Goal: Transaction & Acquisition: Purchase product/service

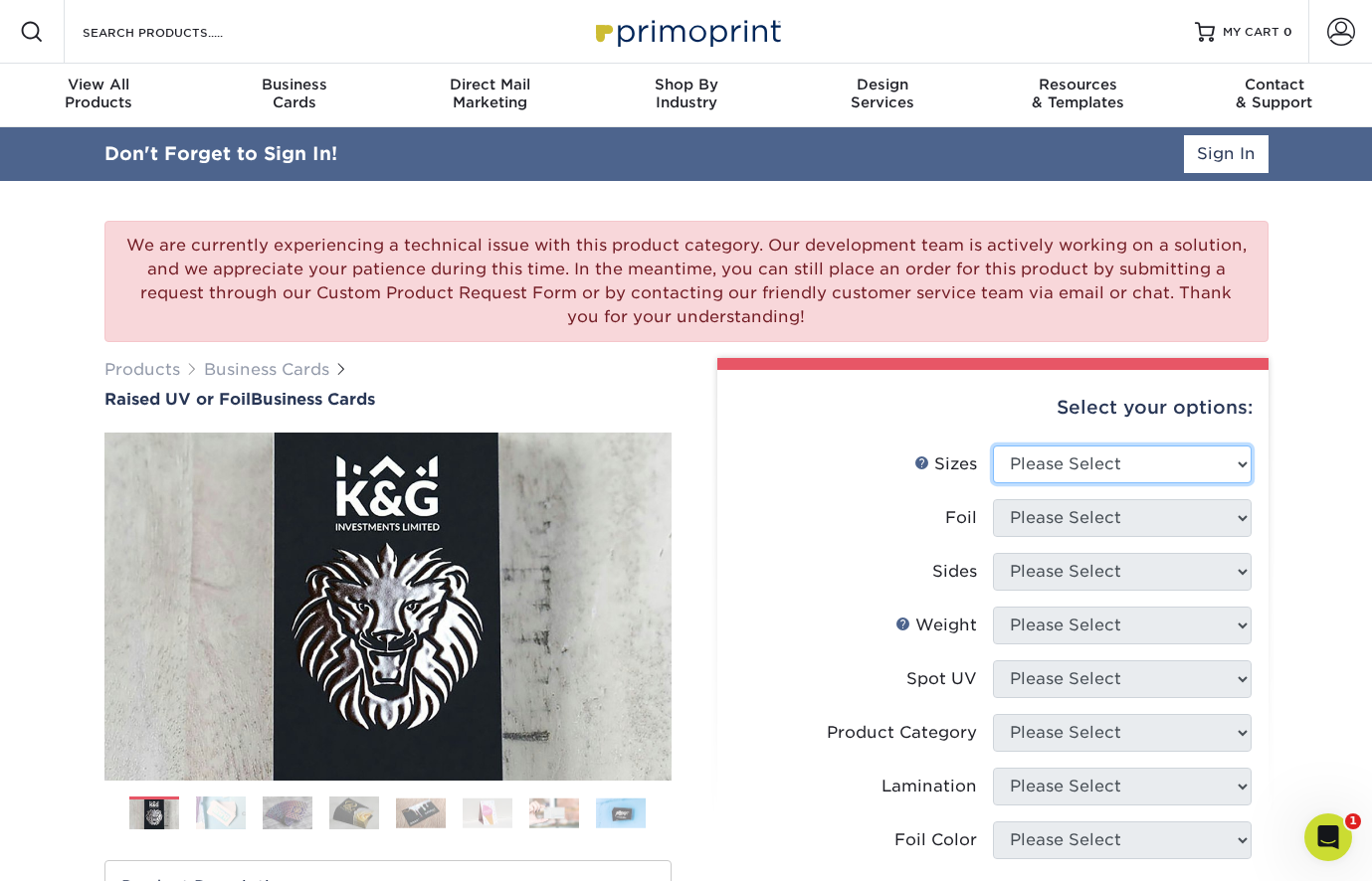
select select "2.00x3.50"
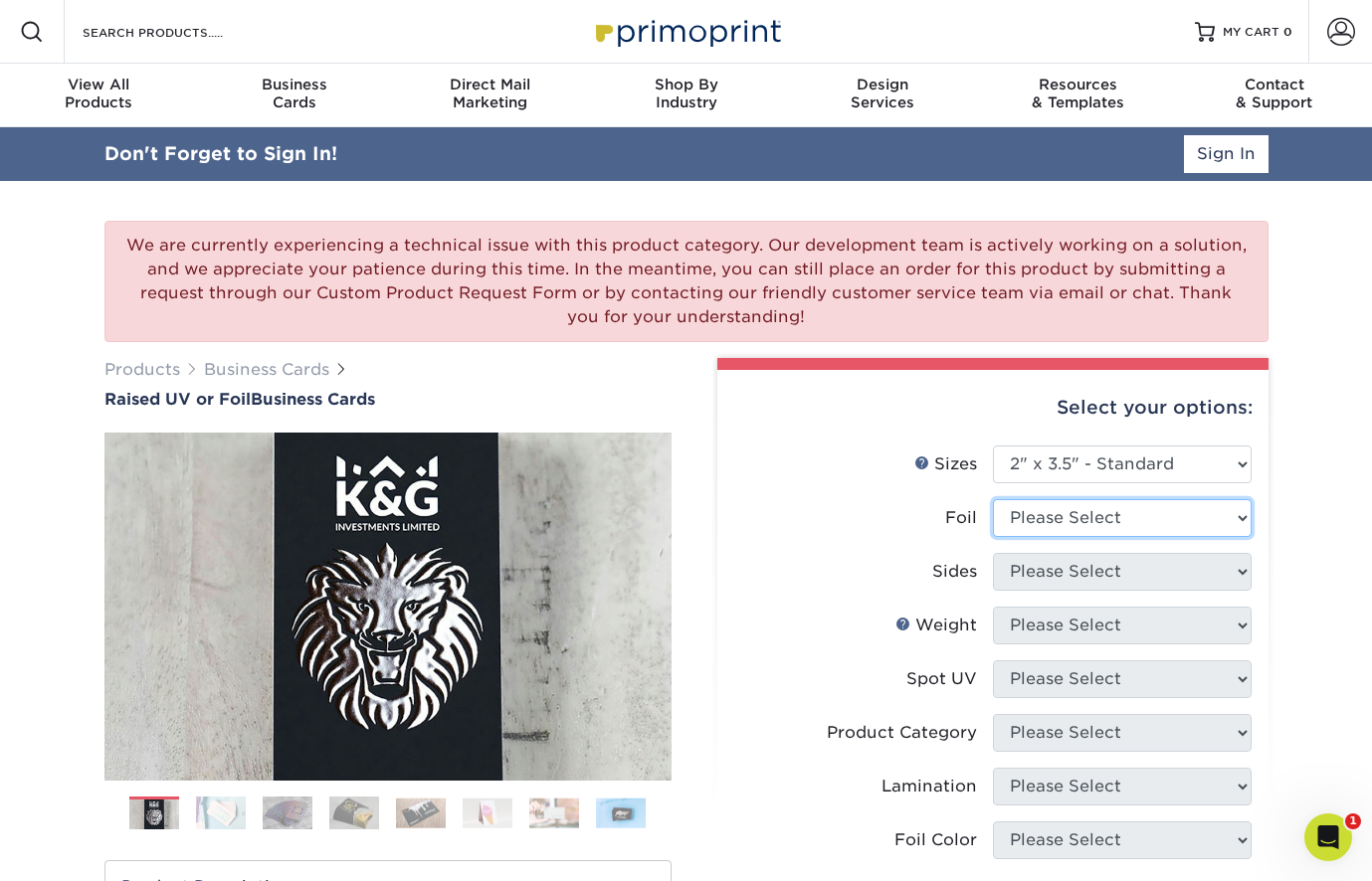
select select "1"
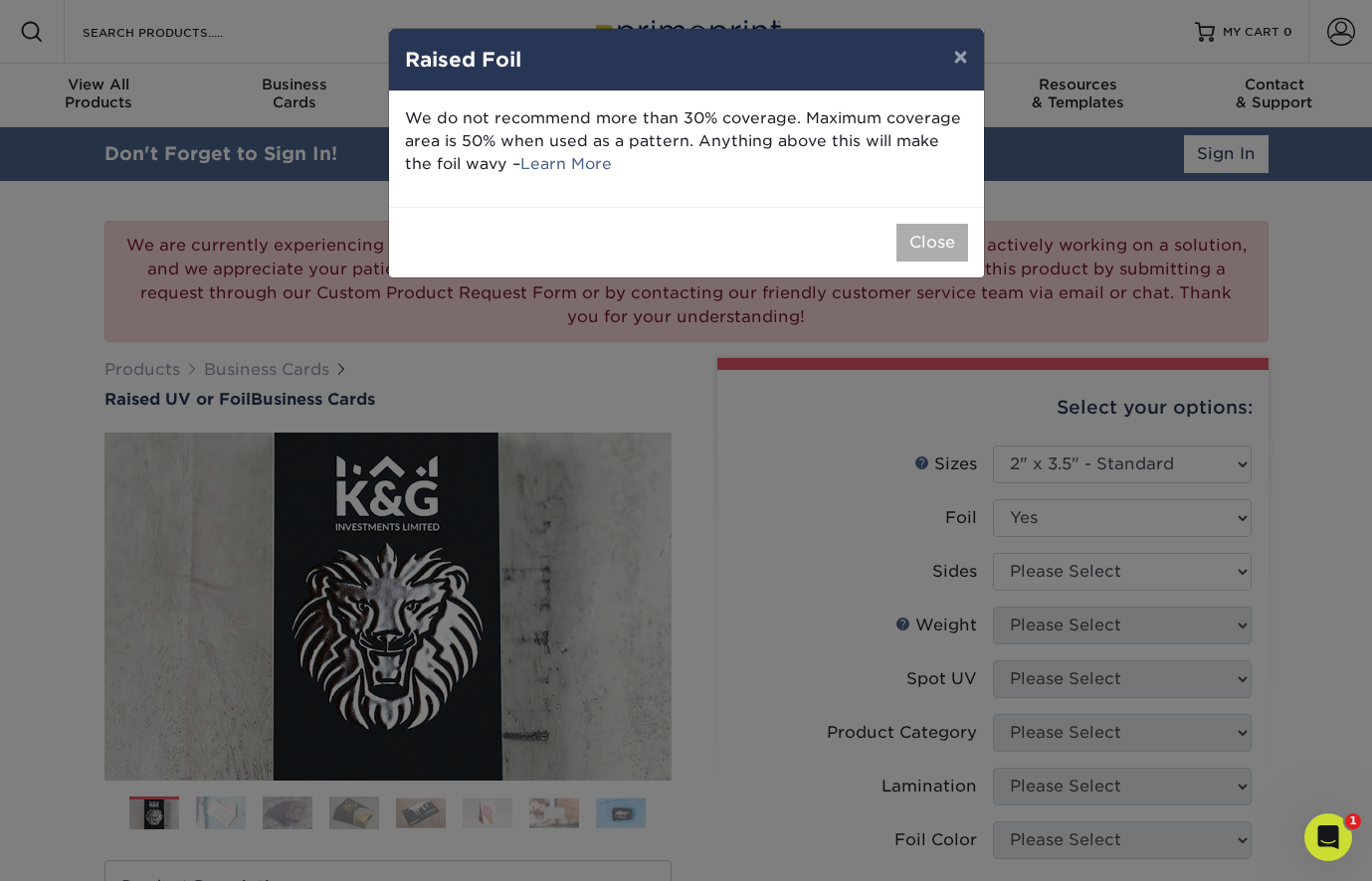
click at [945, 235] on button "Close" at bounding box center [932, 243] width 72 height 38
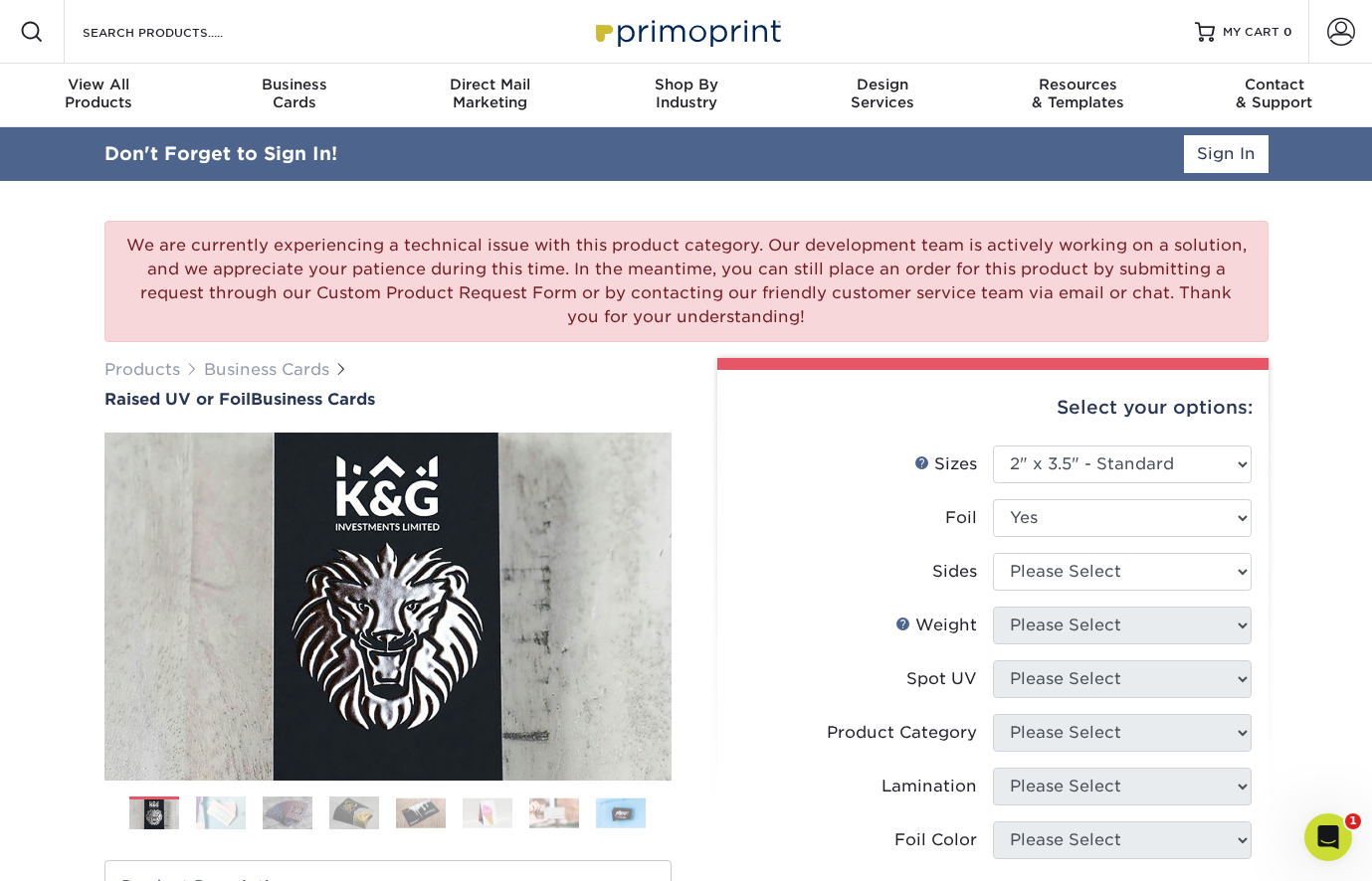
scroll to position [277, 0]
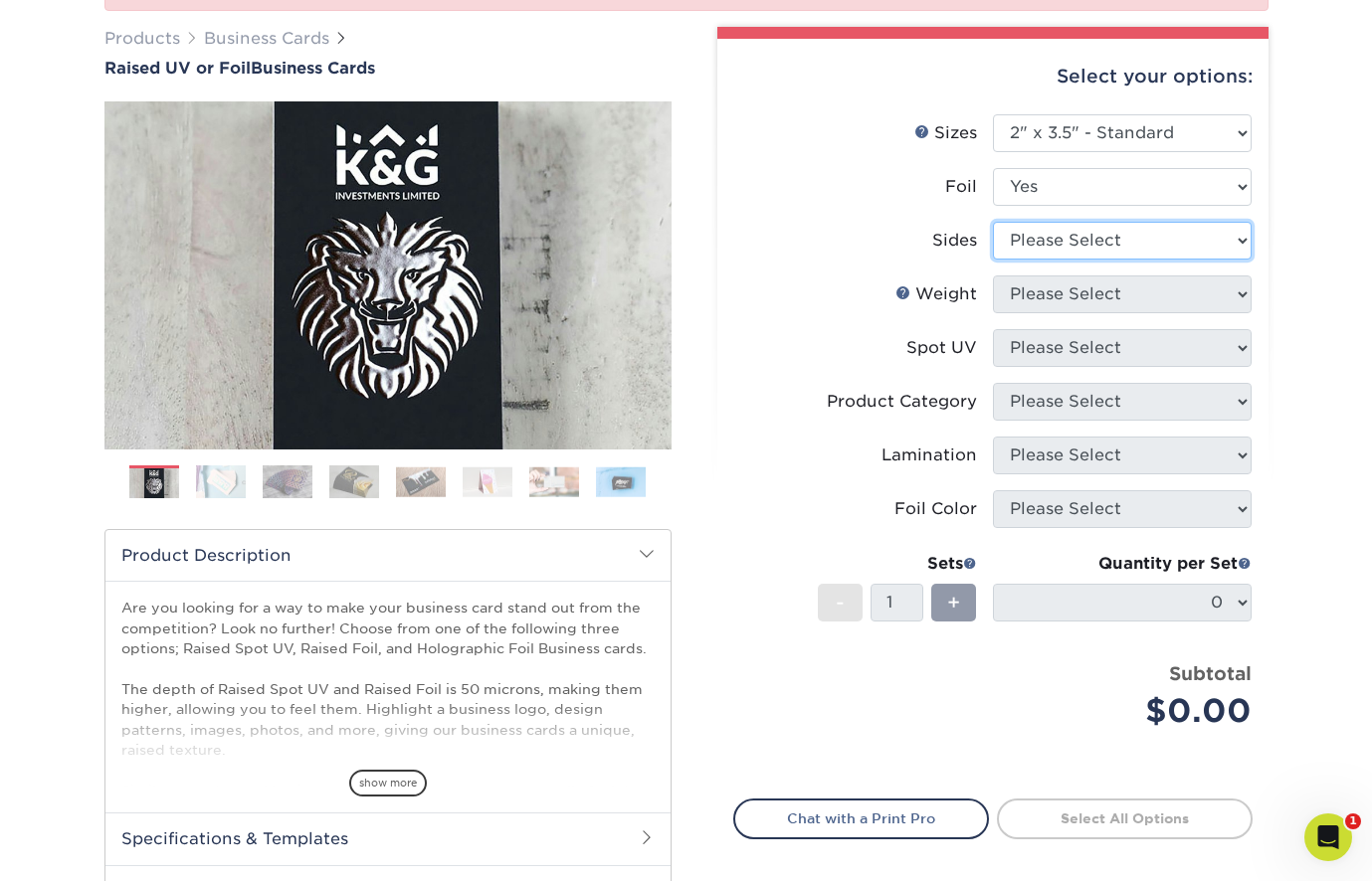
select select "34527644-b4fd-4ffb-9092-1318eefcd9d9"
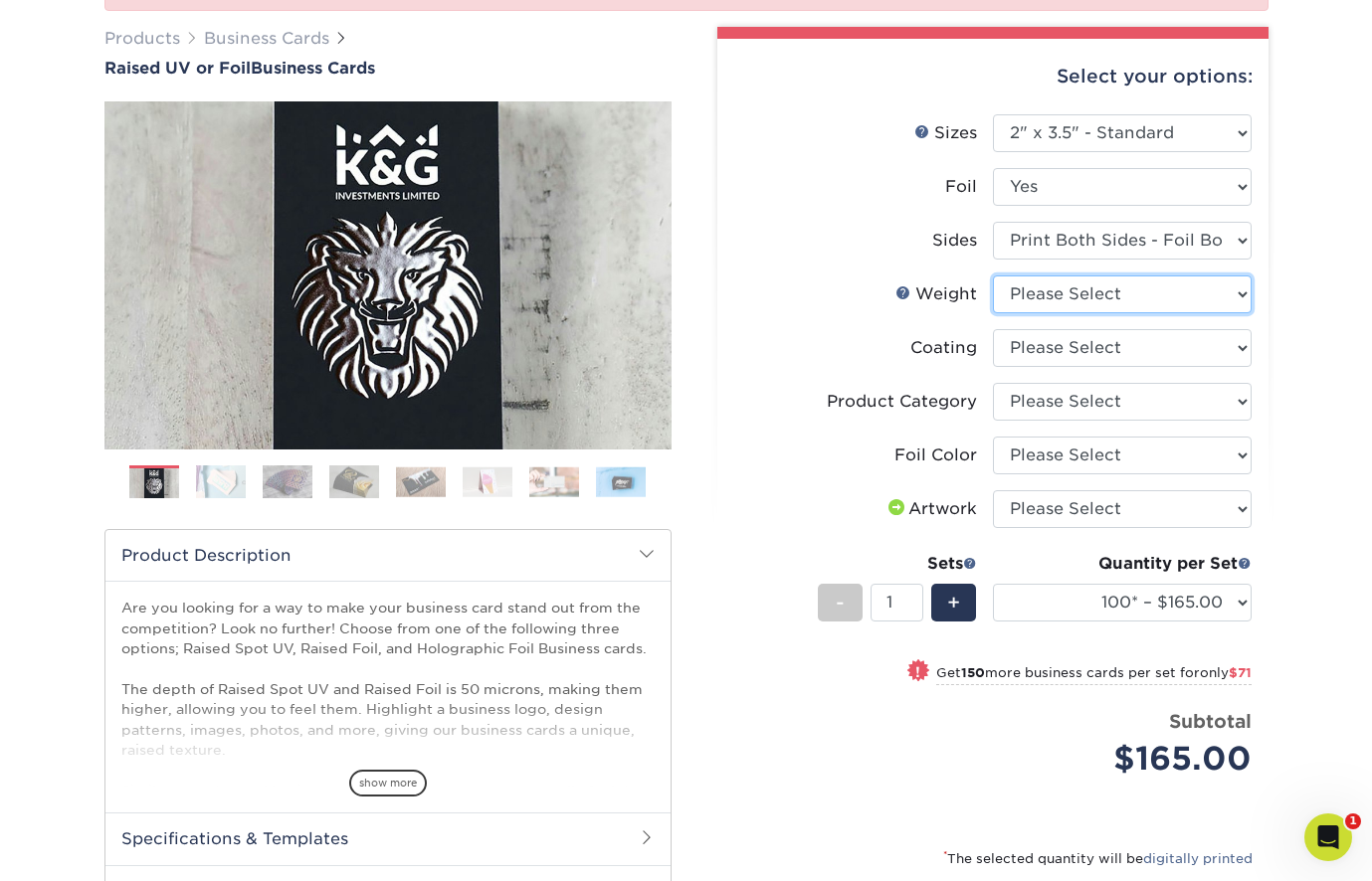
select select "16PT"
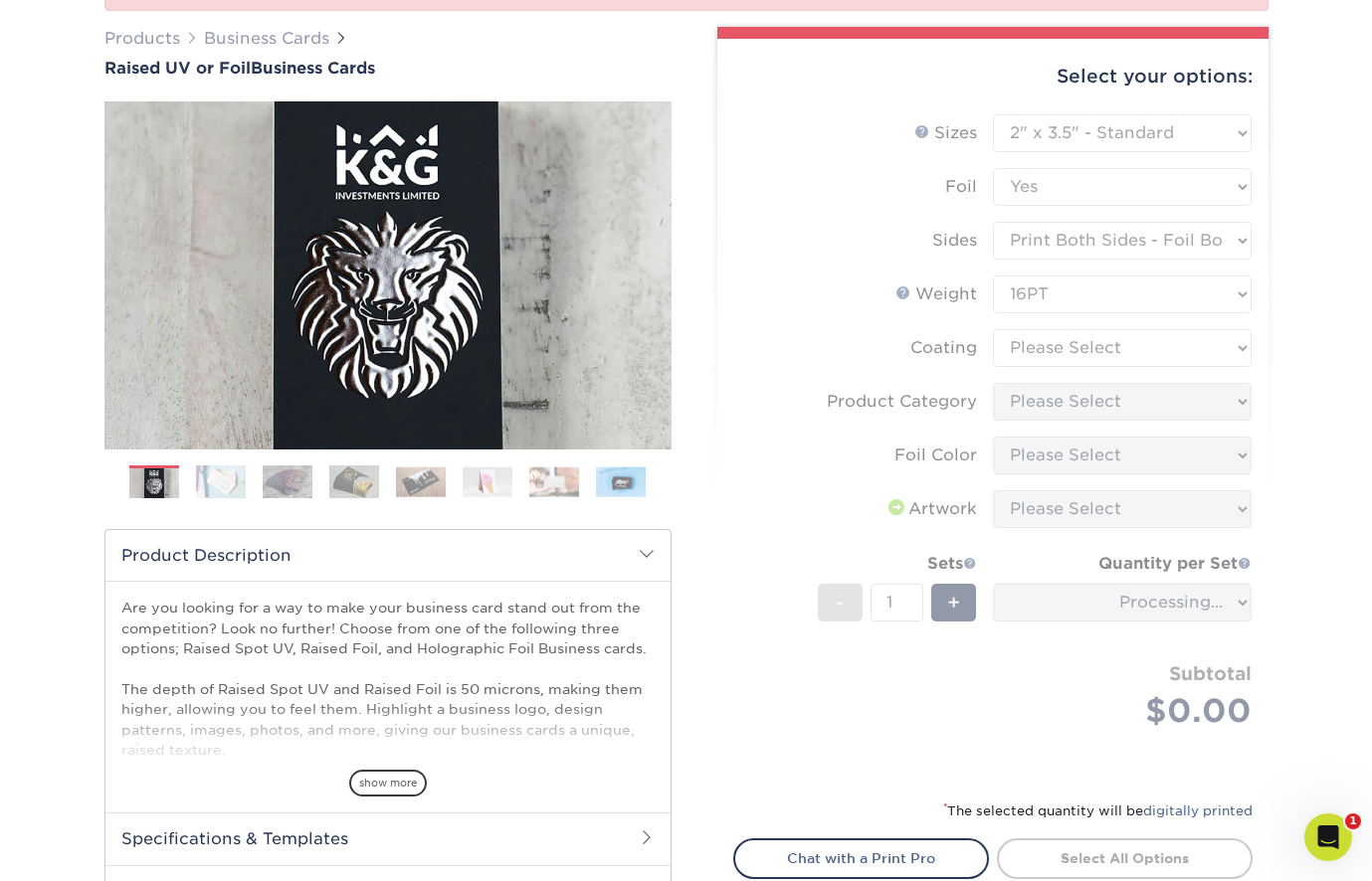
click at [1081, 340] on form "Sizes Help Sizes Please Select 2" x 3.5" - Standard Foil Please Select" at bounding box center [992, 445] width 519 height 662
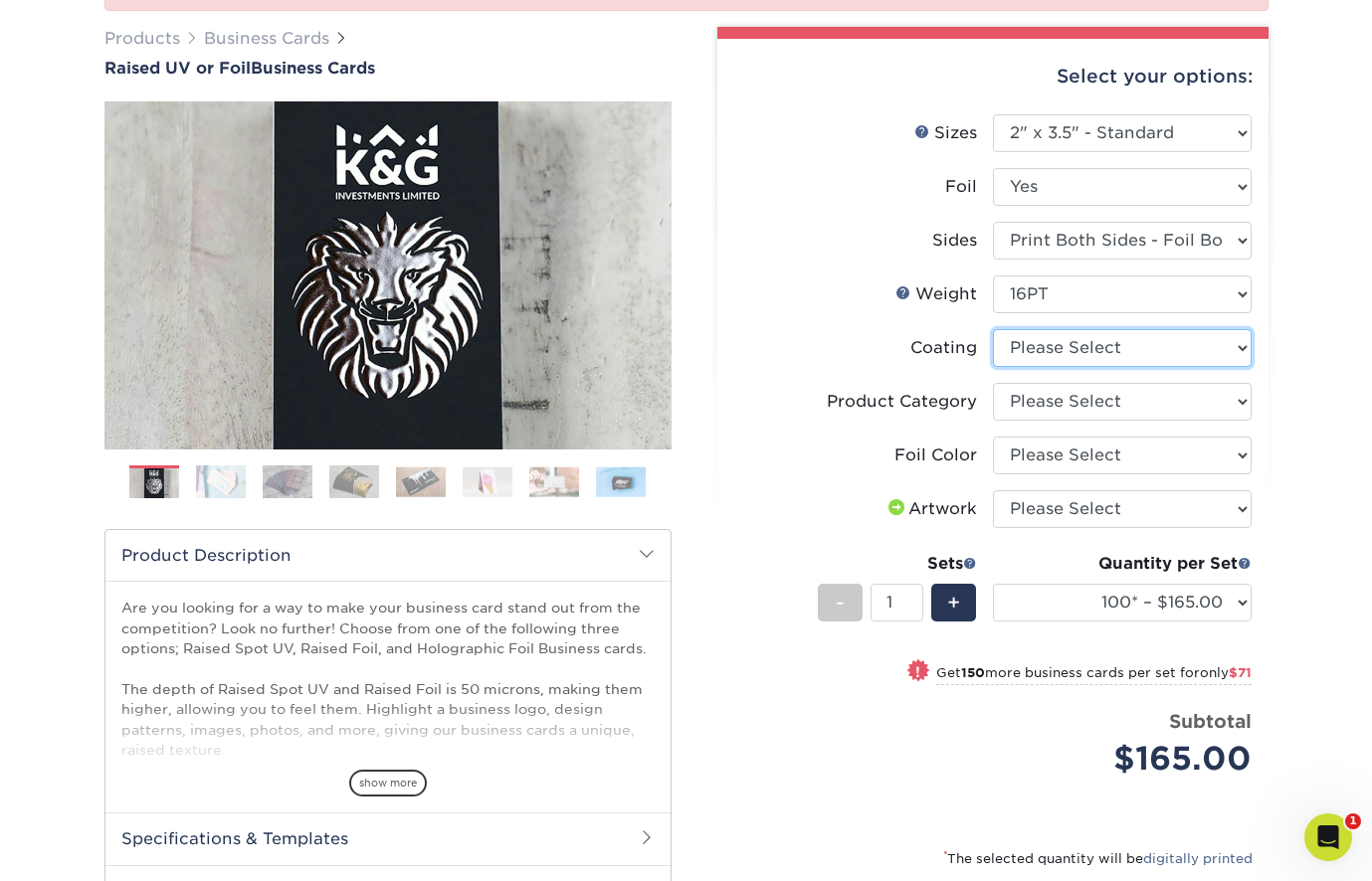
select select "3e7618de-abca-4bda-9f97-8b9129e913d8"
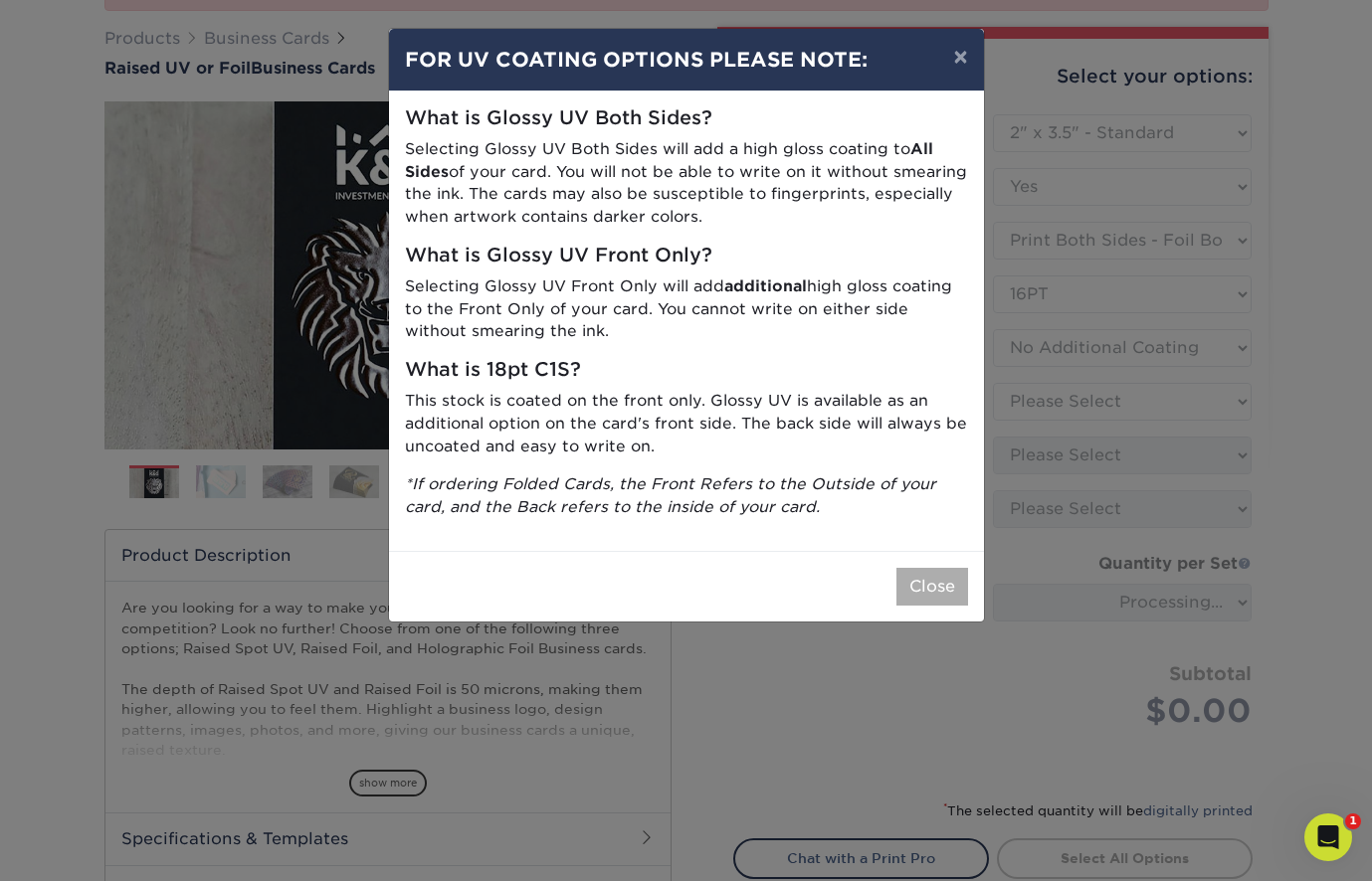
click at [935, 579] on button "Close" at bounding box center [932, 587] width 72 height 38
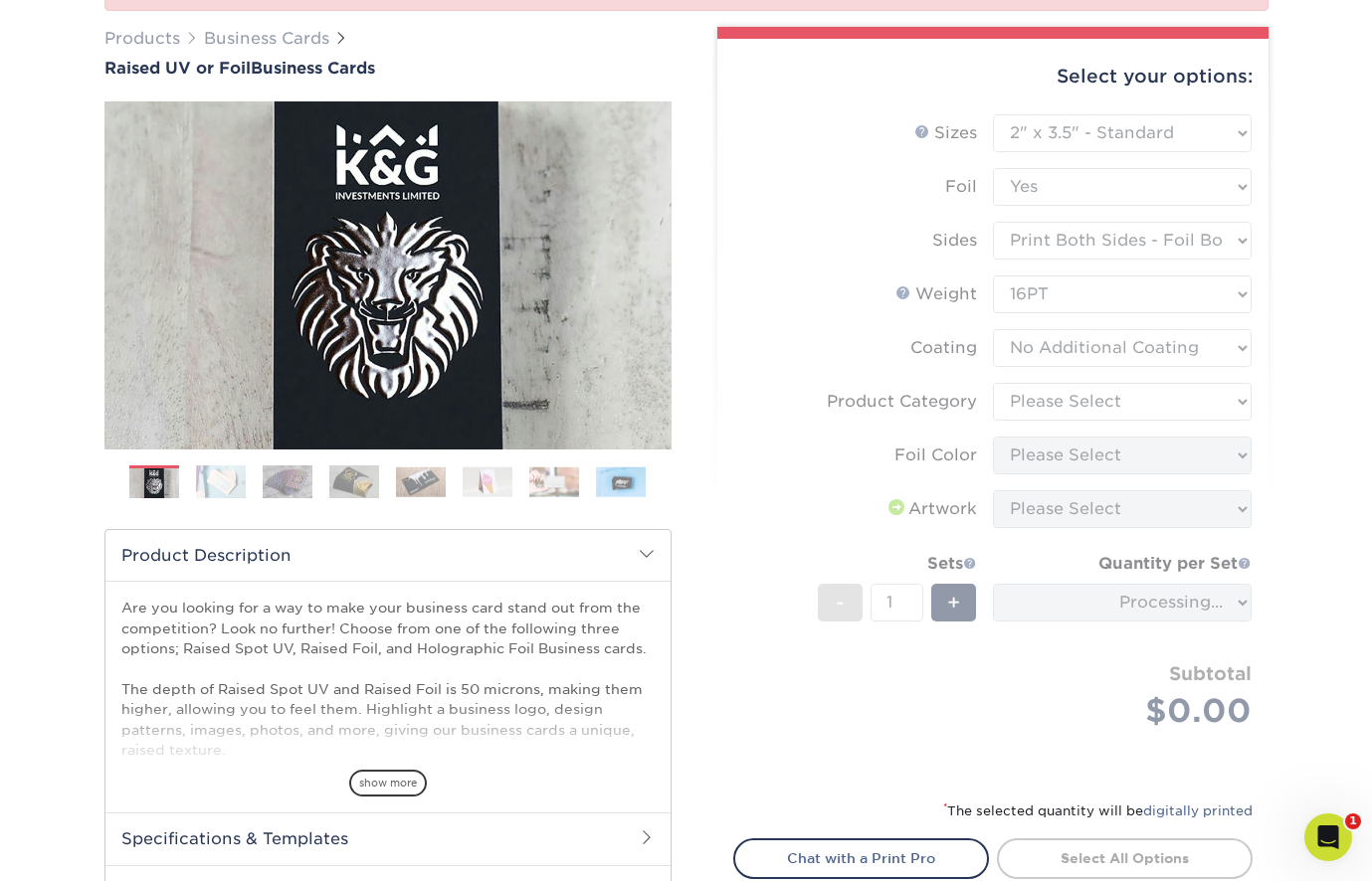
click at [1111, 397] on form "Sizes Help Sizes Please Select 2" x 3.5" - Standard Foil Please Select" at bounding box center [992, 445] width 519 height 662
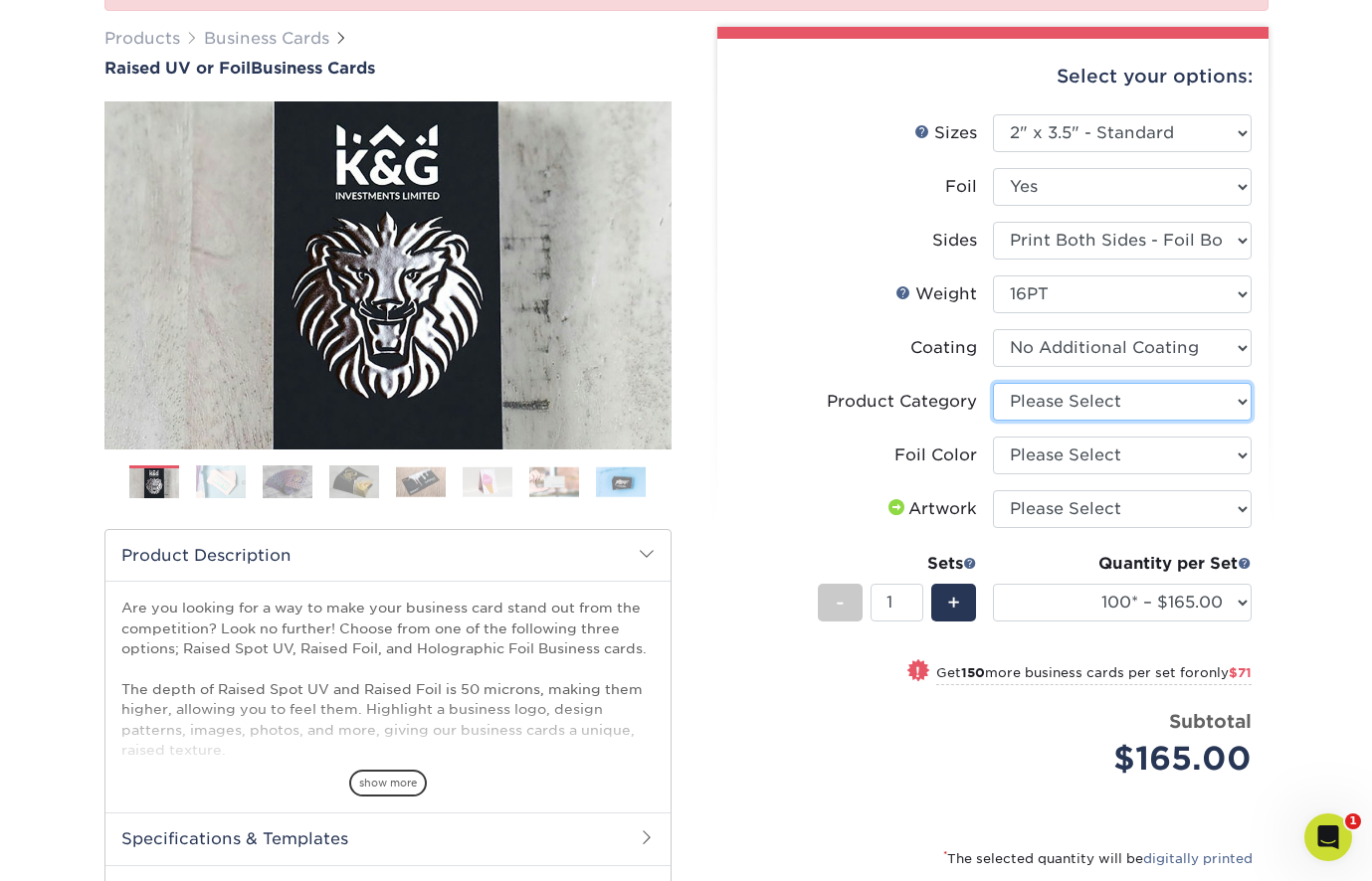
select select "3b5148f1-0588-4f88-a218-97bcfdce65c1"
select select "acffa4a5-22f9-4585-ba3f-0adaa54b8c85"
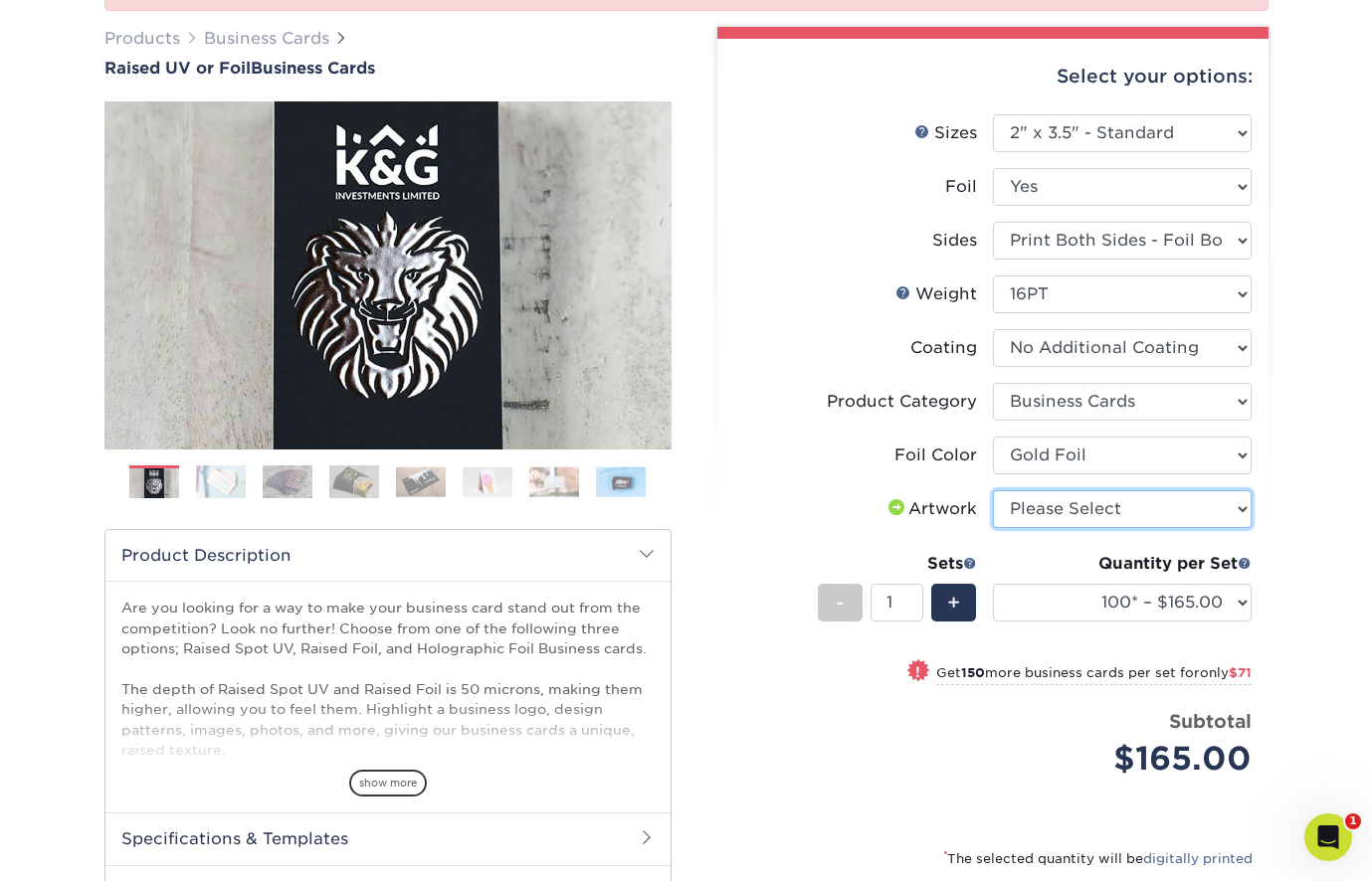
select select "upload"
